Goal: Task Accomplishment & Management: Manage account settings

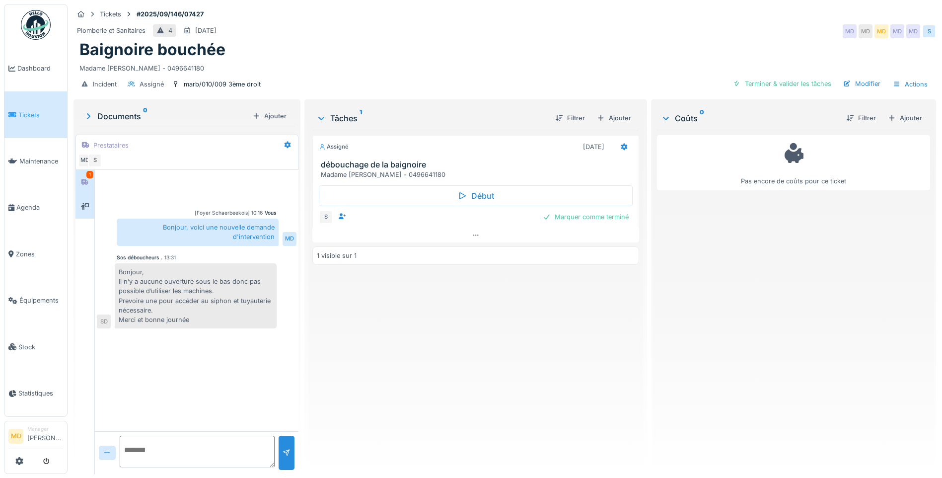
click at [77, 201] on div at bounding box center [84, 206] width 19 height 24
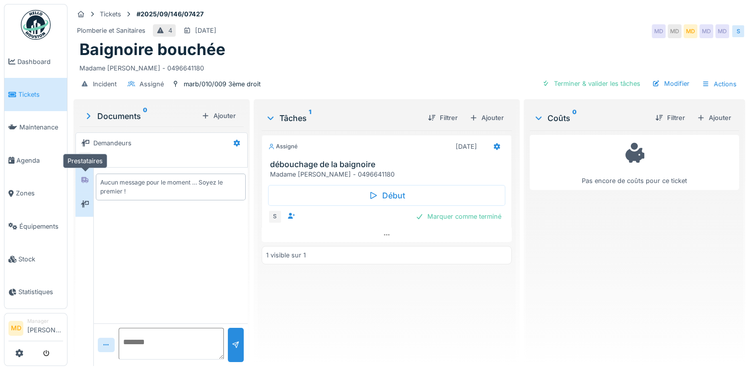
click at [77, 185] on div at bounding box center [84, 180] width 15 height 16
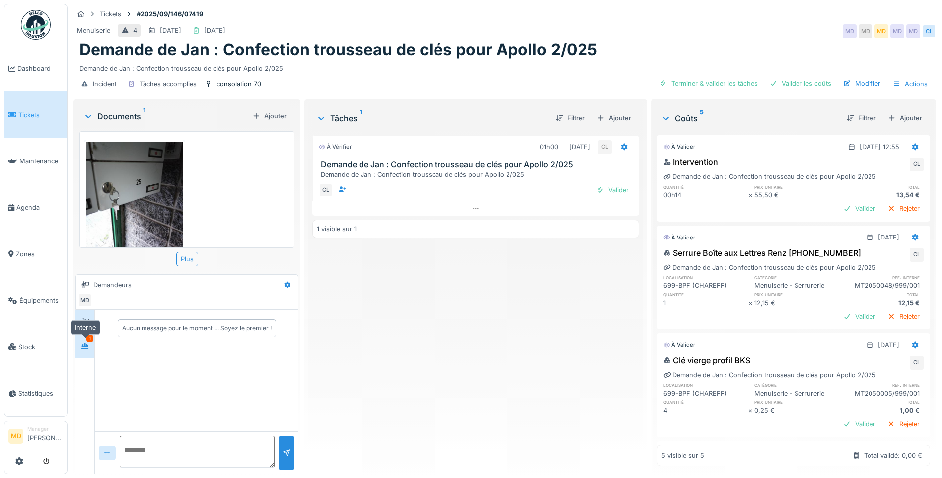
click at [83, 344] on icon at bounding box center [84, 345] width 7 height 5
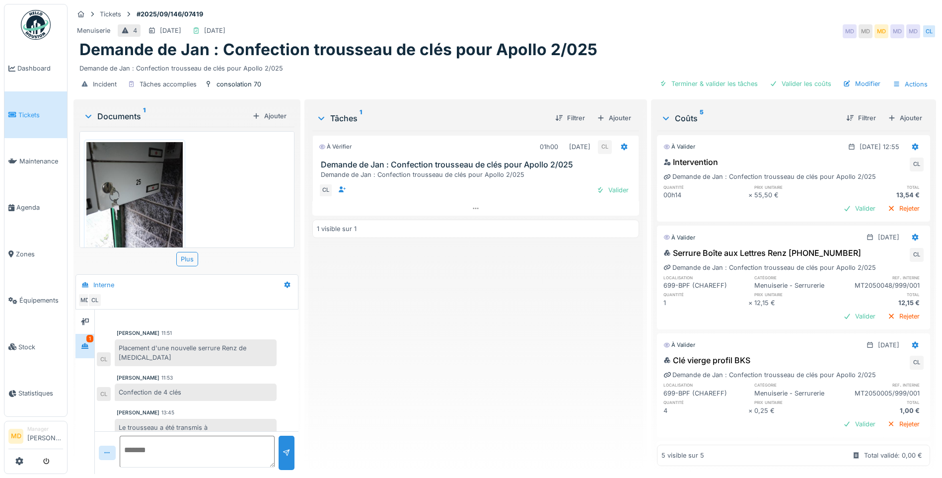
scroll to position [7, 0]
click at [609, 183] on div "Valider" at bounding box center [612, 189] width 40 height 13
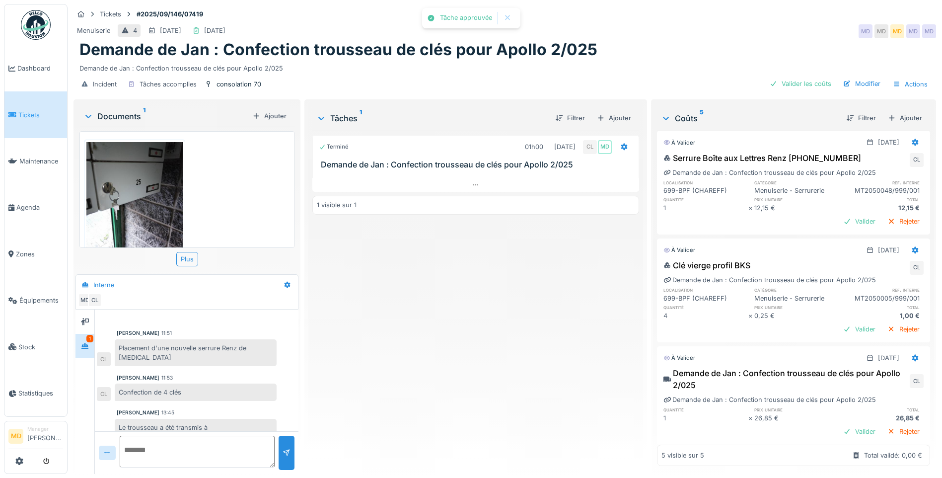
scroll to position [204, 0]
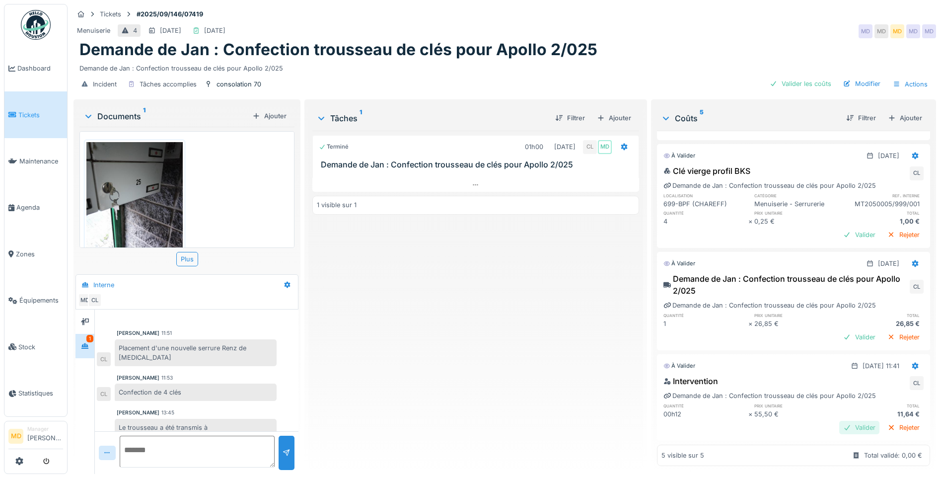
click at [852, 421] on div "Valider" at bounding box center [859, 427] width 40 height 13
click at [839, 330] on div "Valider" at bounding box center [859, 336] width 40 height 13
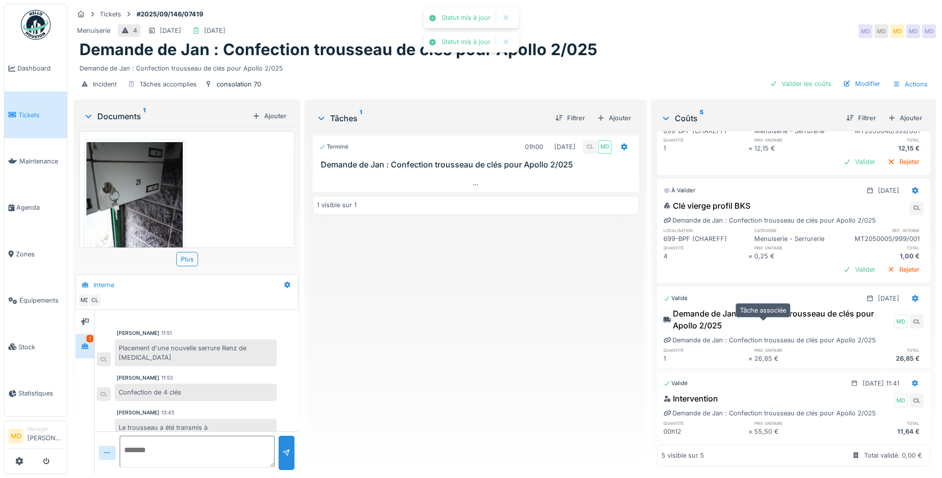
scroll to position [169, 0]
click at [839, 263] on div "Valider" at bounding box center [859, 269] width 40 height 13
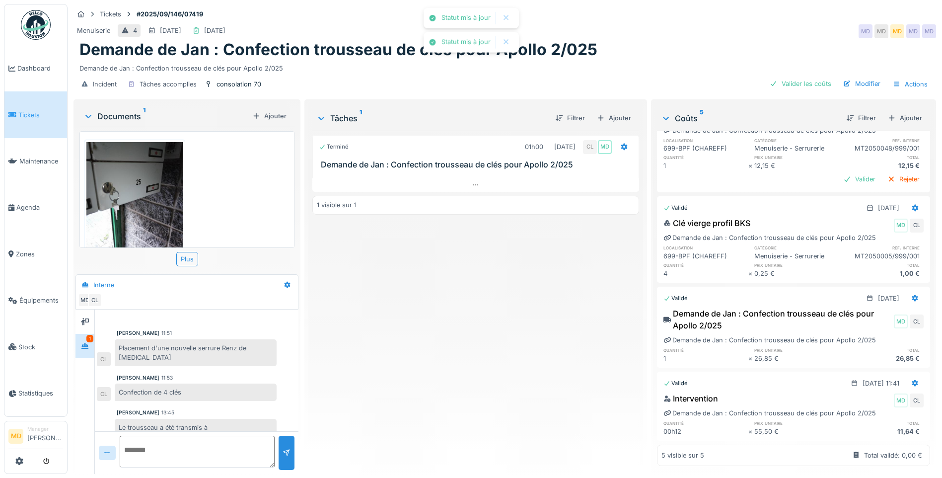
scroll to position [53, 0]
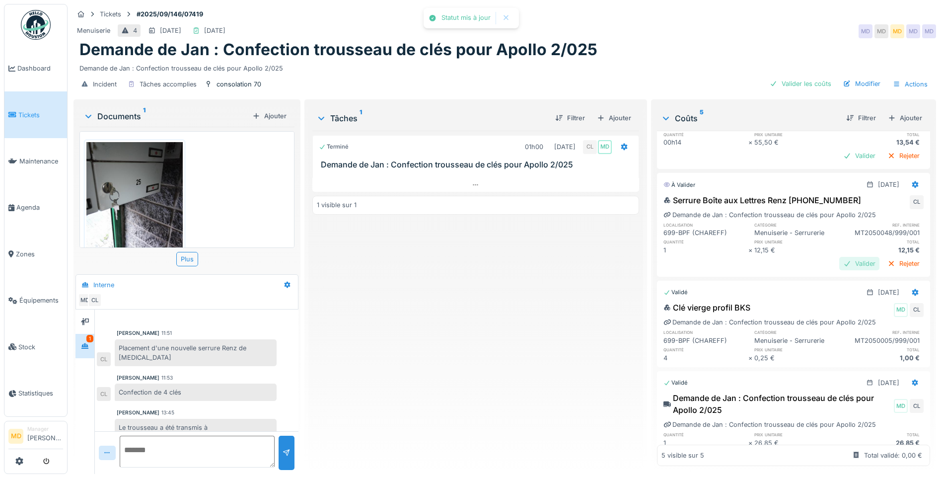
click at [845, 257] on div "Valider" at bounding box center [859, 263] width 40 height 13
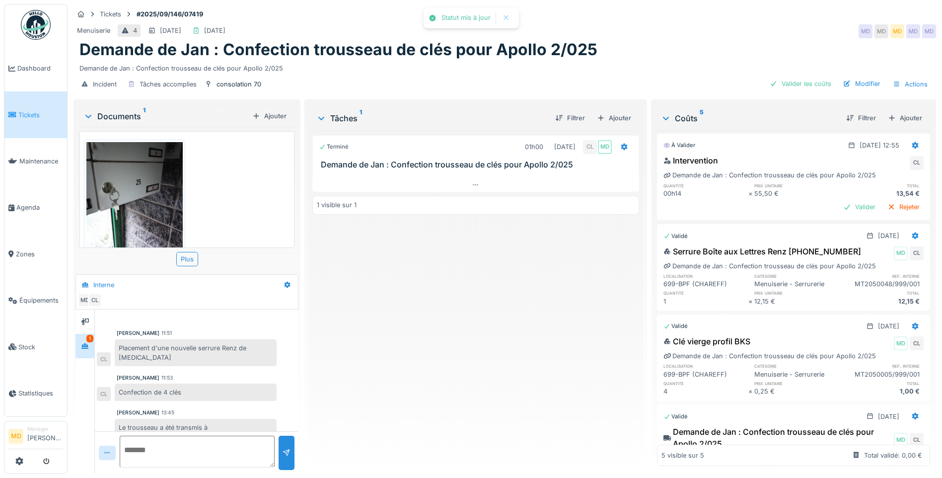
scroll to position [0, 0]
click at [839, 202] on div "Valider" at bounding box center [859, 208] width 40 height 13
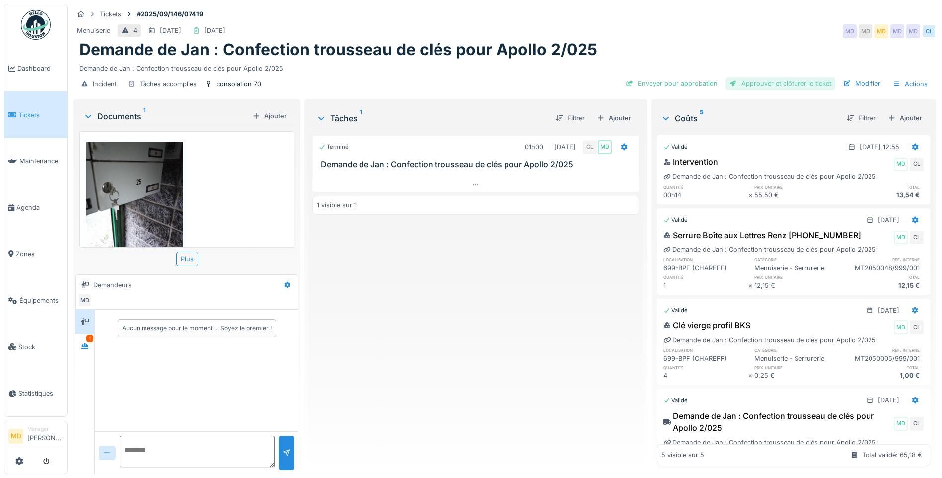
click at [753, 83] on div "Approuver et clôturer le ticket" at bounding box center [780, 83] width 110 height 13
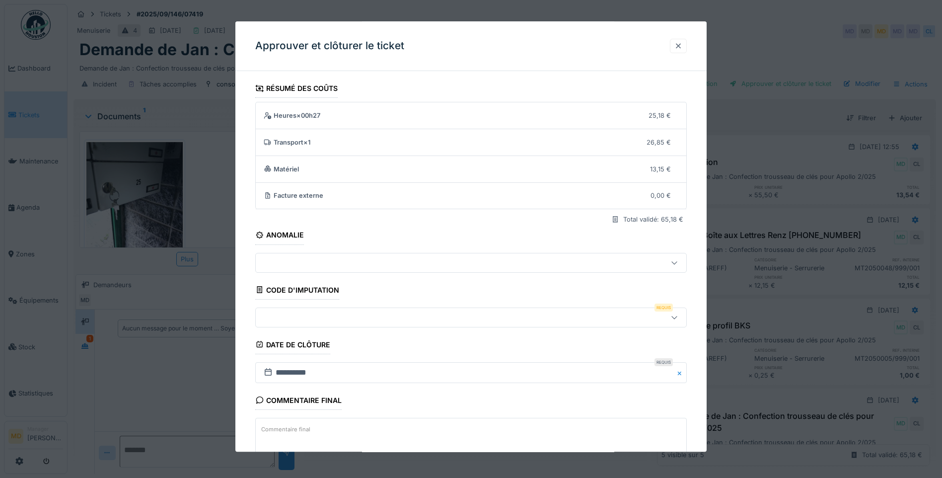
click at [681, 47] on div at bounding box center [678, 45] width 8 height 9
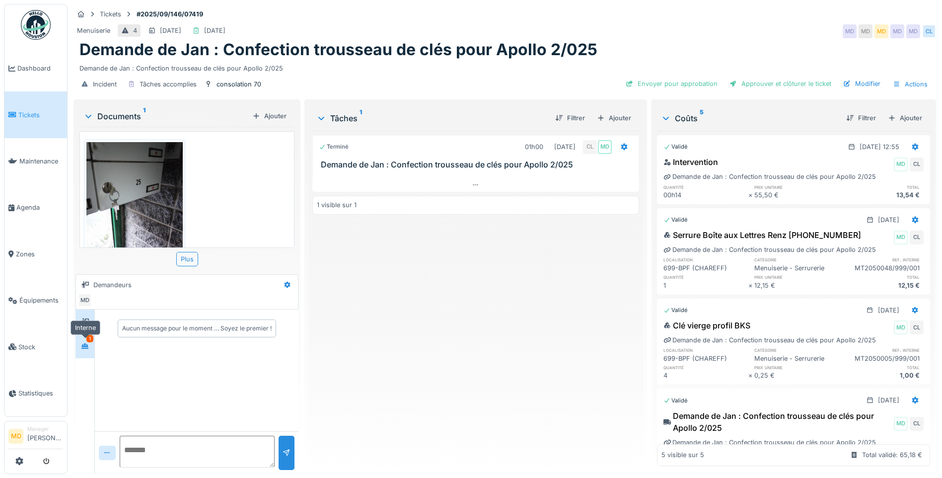
click at [83, 345] on icon at bounding box center [84, 345] width 7 height 5
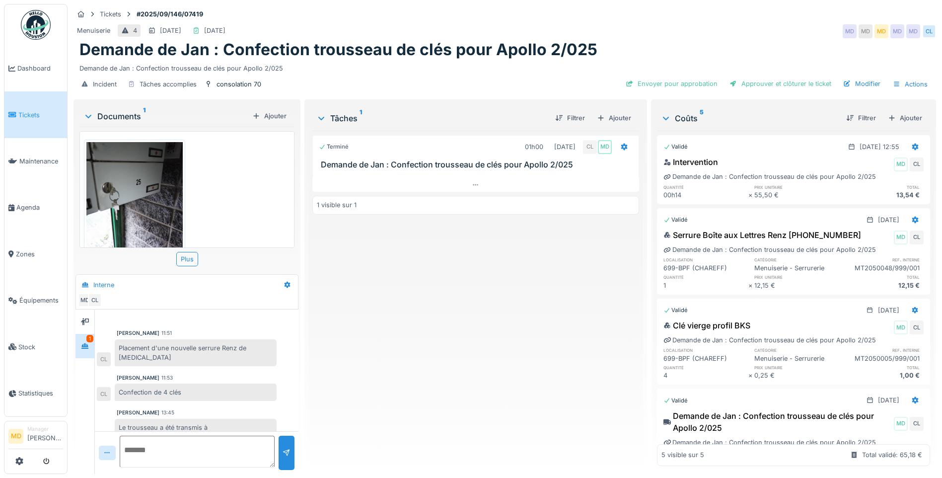
scroll to position [7, 0]
click at [154, 339] on div "Placement d'une nouvelle serrure Renz de bal" at bounding box center [196, 352] width 162 height 27
click at [157, 436] on textarea at bounding box center [197, 451] width 155 height 32
click at [80, 313] on div at bounding box center [84, 321] width 15 height 16
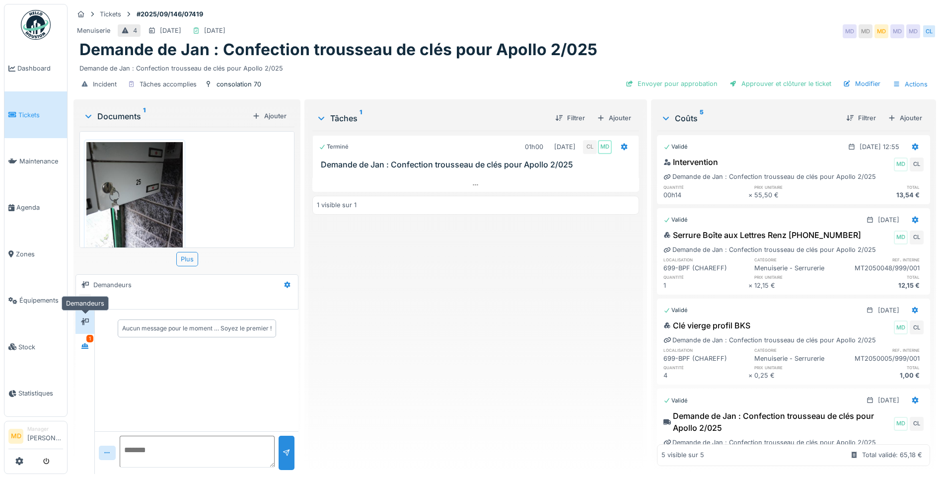
scroll to position [0, 0]
click at [91, 341] on div at bounding box center [84, 346] width 15 height 12
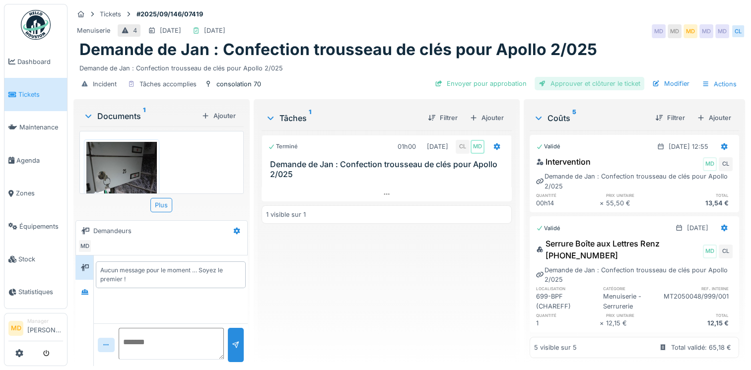
click at [581, 84] on div "Approuver et clôturer le ticket" at bounding box center [590, 83] width 110 height 13
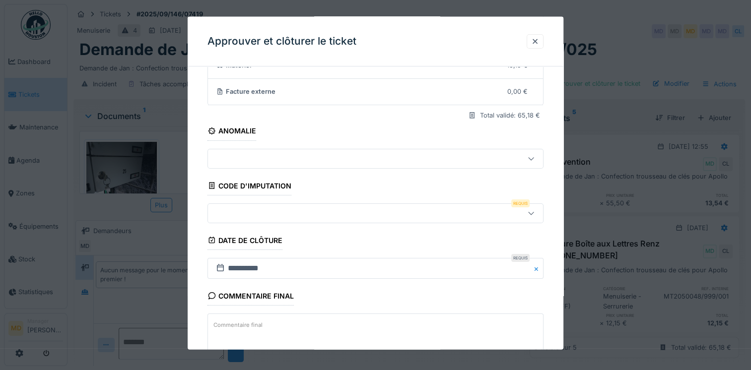
click at [256, 216] on div at bounding box center [355, 213] width 287 height 11
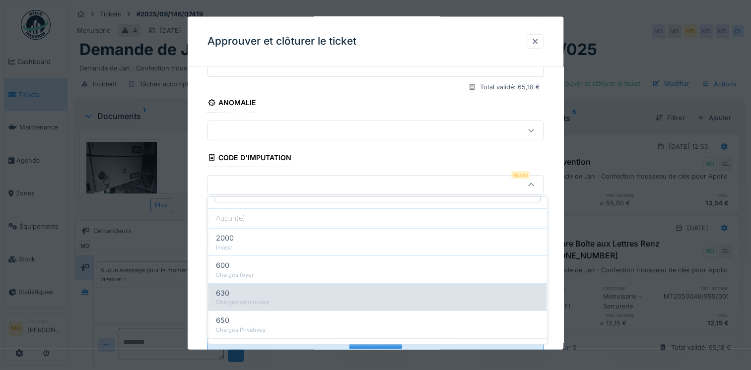
scroll to position [32, 0]
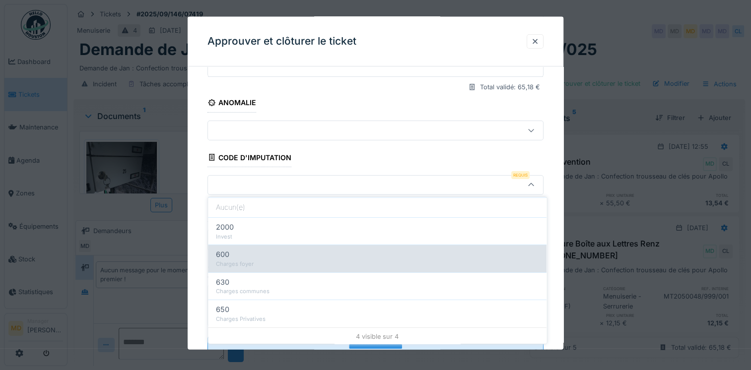
click at [246, 260] on div "Charges foyer" at bounding box center [377, 264] width 323 height 8
type input "***"
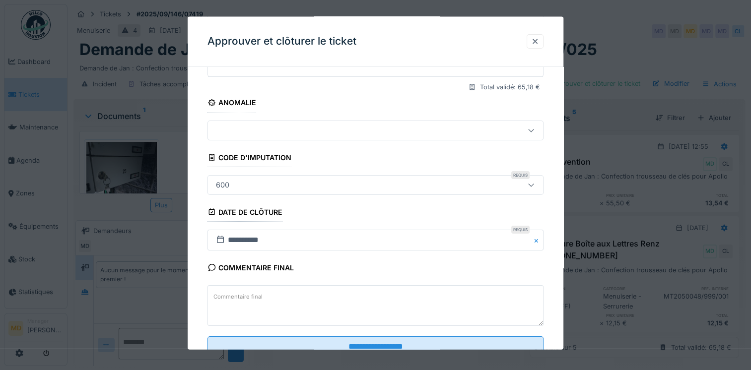
scroll to position [160, 0]
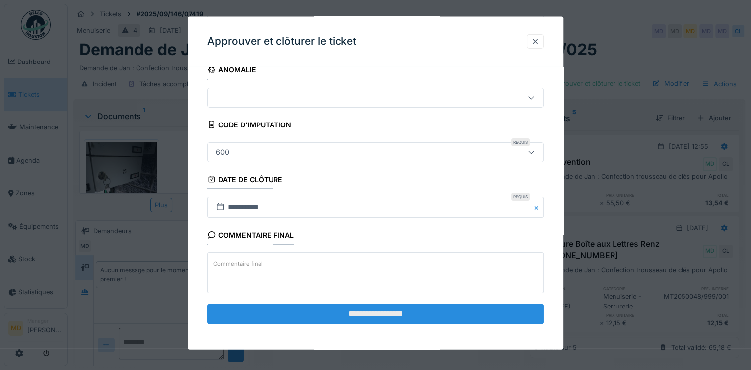
click at [353, 309] on input "**********" at bounding box center [376, 314] width 336 height 21
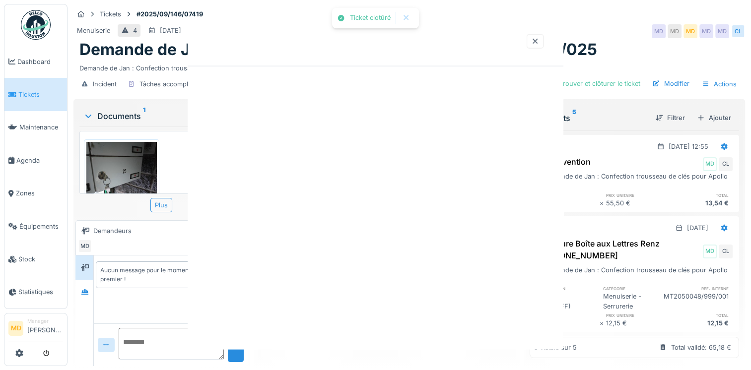
scroll to position [0, 0]
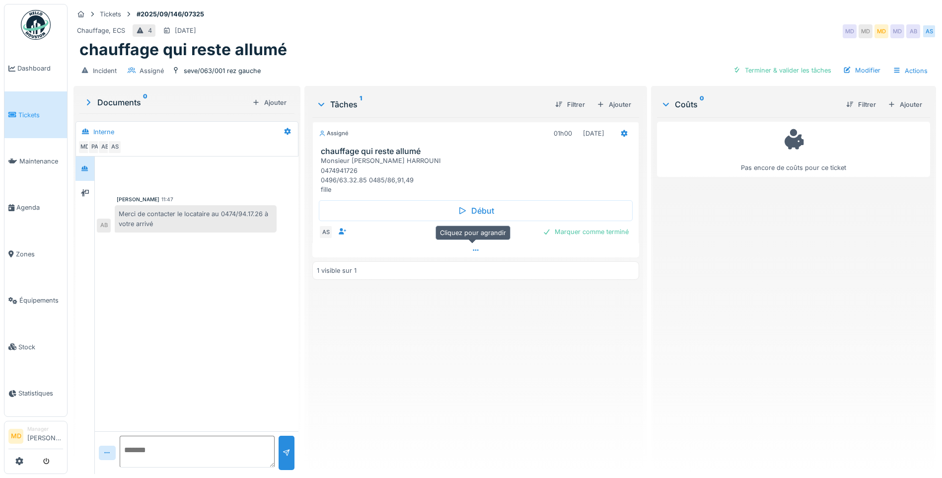
click at [468, 246] on div at bounding box center [475, 250] width 327 height 14
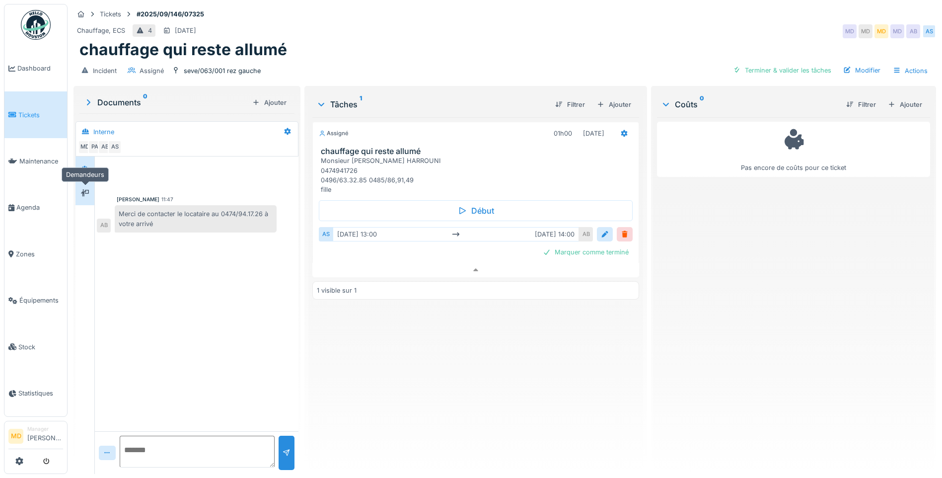
click at [80, 187] on div at bounding box center [84, 193] width 15 height 12
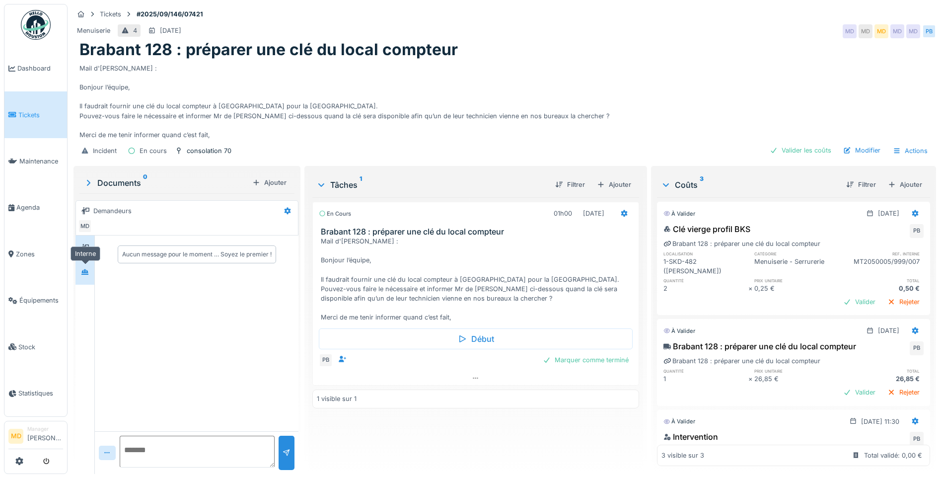
click at [87, 275] on div at bounding box center [85, 271] width 8 height 9
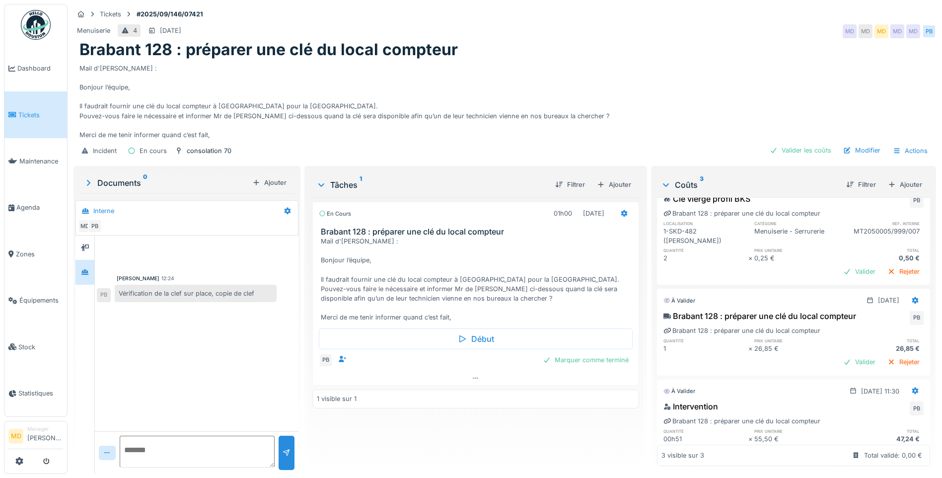
scroll to position [61, 0]
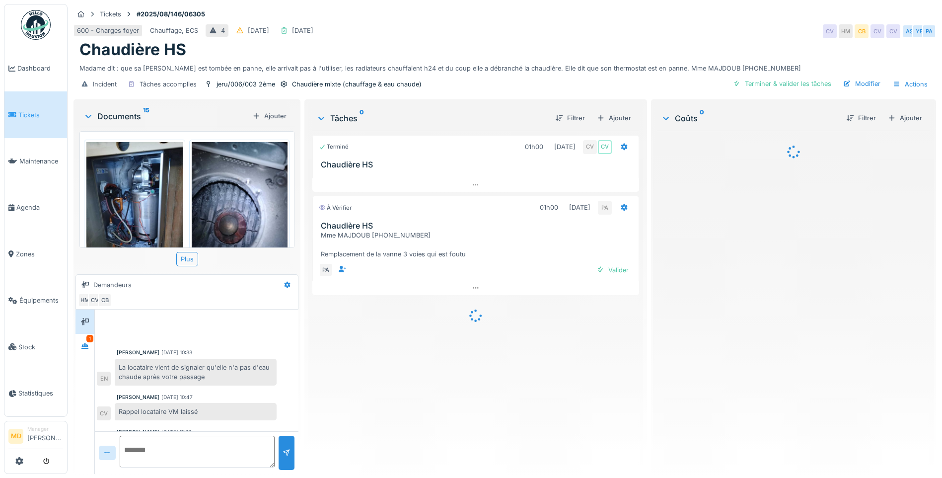
scroll to position [58, 0]
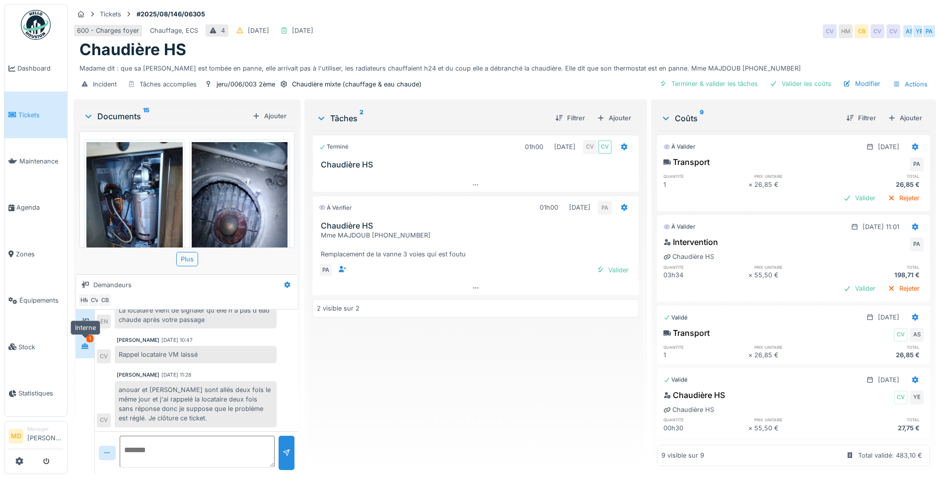
click at [89, 343] on icon at bounding box center [85, 346] width 8 height 6
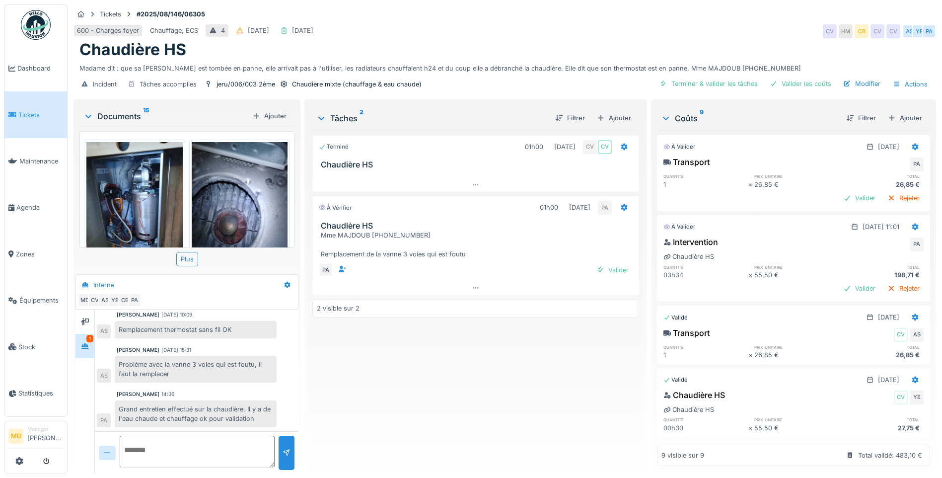
scroll to position [7, 0]
click at [605, 263] on div "Valider" at bounding box center [612, 269] width 40 height 13
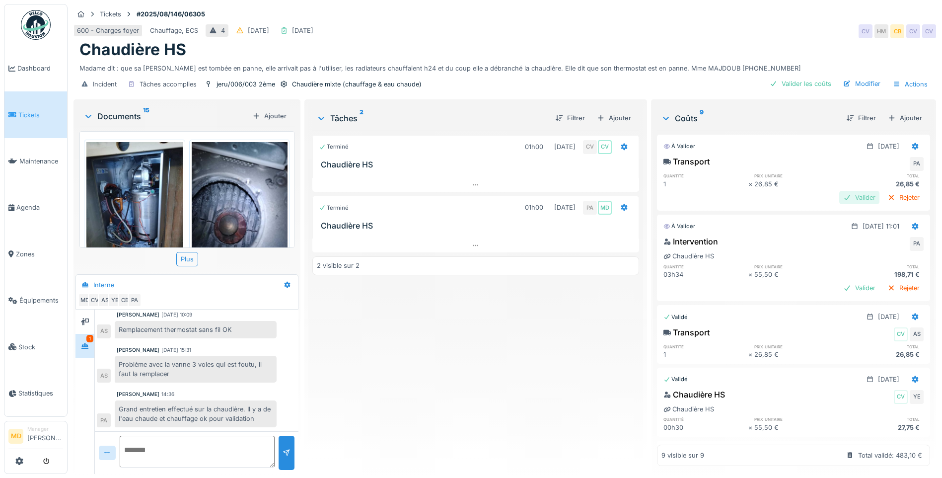
scroll to position [0, 0]
click at [840, 194] on div "Valider" at bounding box center [859, 197] width 40 height 13
click at [839, 282] on div "Valider" at bounding box center [859, 288] width 40 height 13
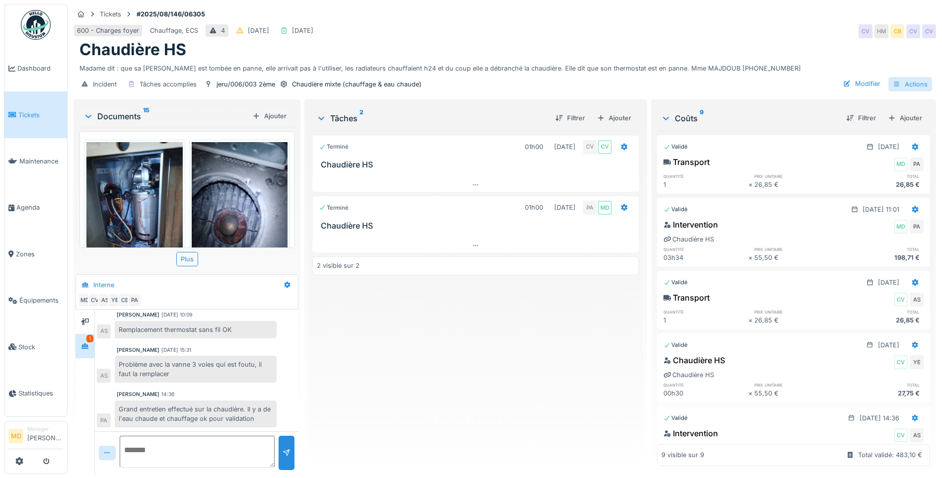
click at [895, 80] on div "Actions" at bounding box center [910, 84] width 44 height 14
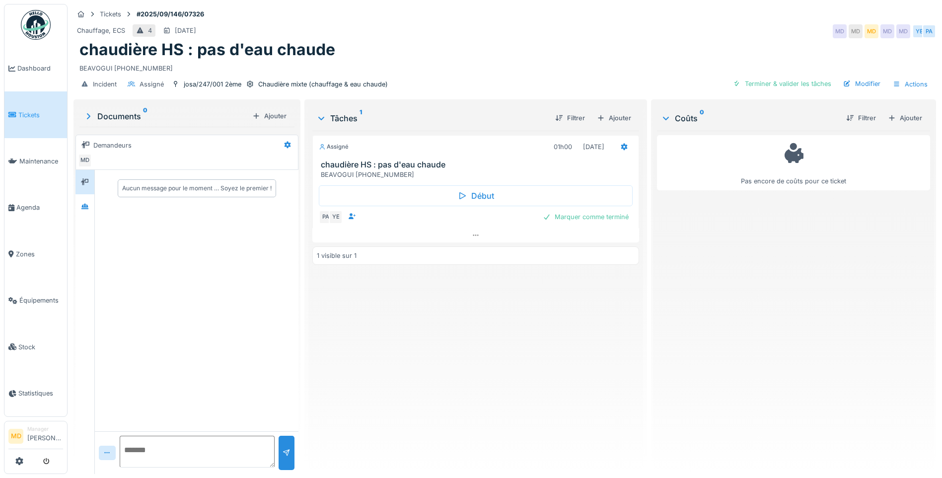
click at [74, 203] on div "Documents 0 [PERSON_NAME] MD Aucun message pour le moment … Soyez le premier !" at bounding box center [186, 287] width 227 height 376
click at [77, 208] on div at bounding box center [84, 206] width 19 height 24
click at [472, 232] on icon at bounding box center [476, 235] width 8 height 6
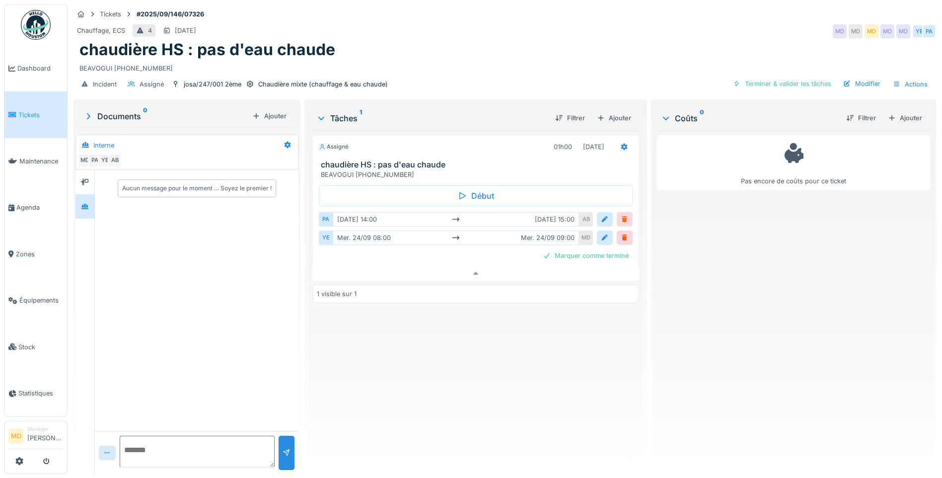
click at [621, 215] on div at bounding box center [625, 219] width 8 height 9
